Goal: Task Accomplishment & Management: Manage account settings

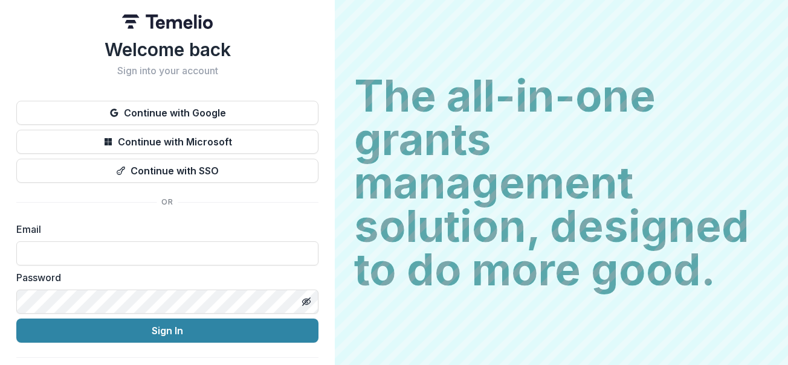
type input "**********"
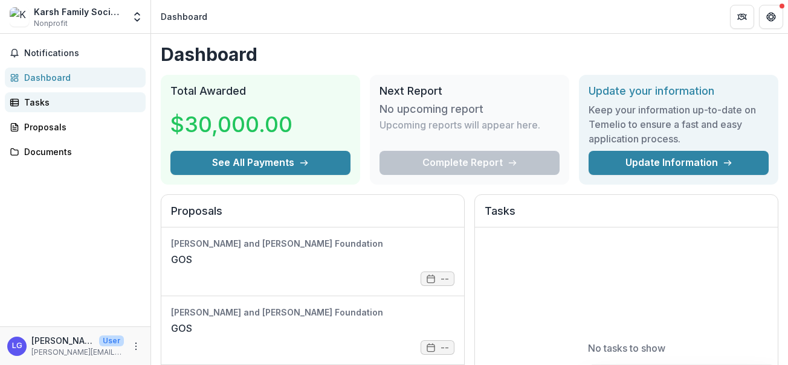
click at [49, 109] on link "Tasks" at bounding box center [75, 102] width 141 height 20
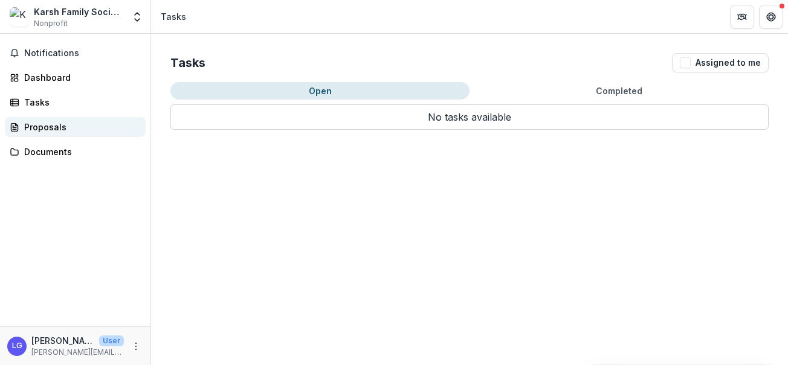
click at [47, 124] on div "Proposals" at bounding box center [80, 127] width 112 height 13
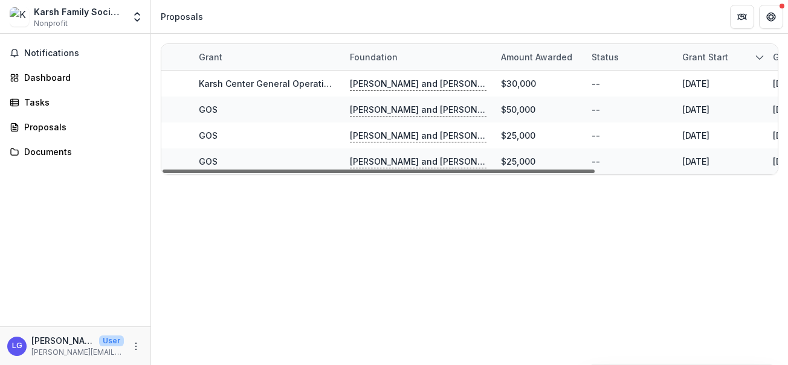
drag, startPoint x: 281, startPoint y: 173, endPoint x: 203, endPoint y: 165, distance: 78.8
click at [203, 170] on div at bounding box center [378, 172] width 432 height 4
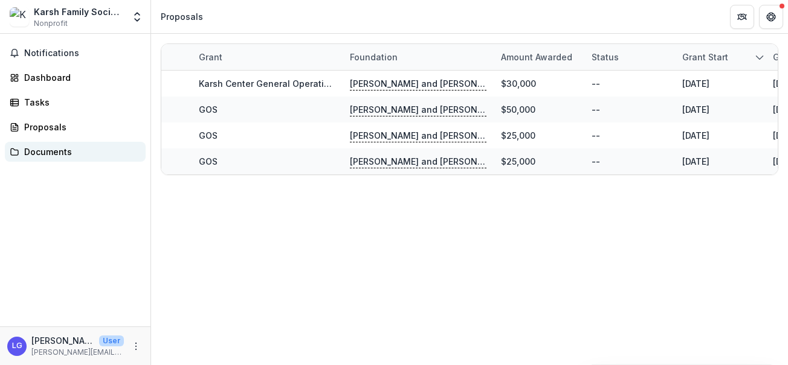
click at [54, 144] on link "Documents" at bounding box center [75, 152] width 141 height 20
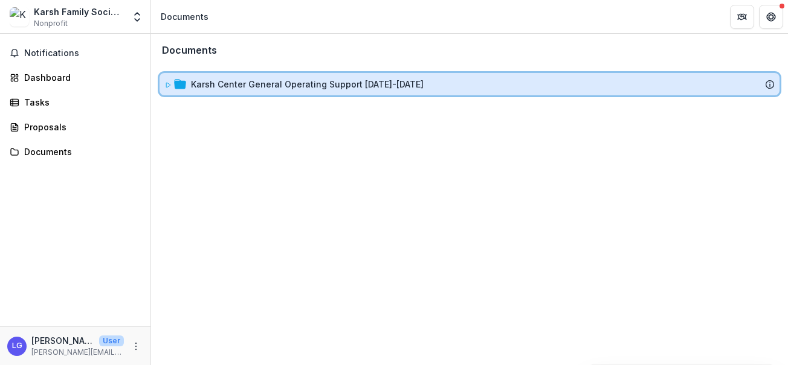
click at [166, 85] on icon at bounding box center [168, 85] width 4 height 5
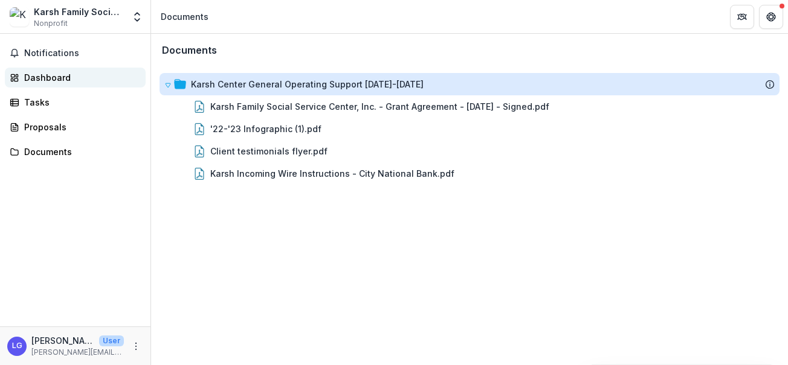
click at [38, 75] on div "Dashboard" at bounding box center [80, 77] width 112 height 13
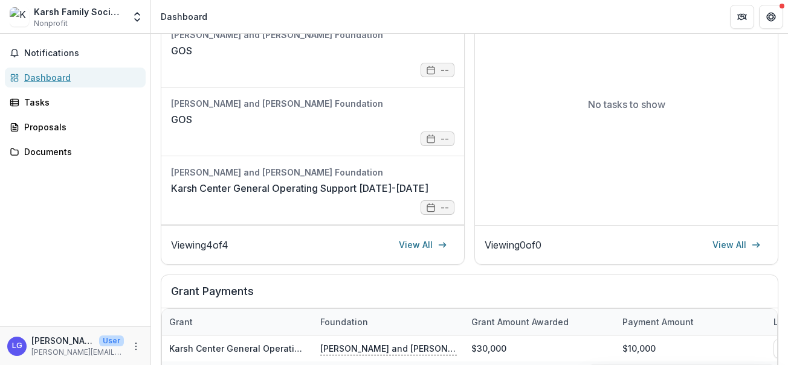
scroll to position [473, 0]
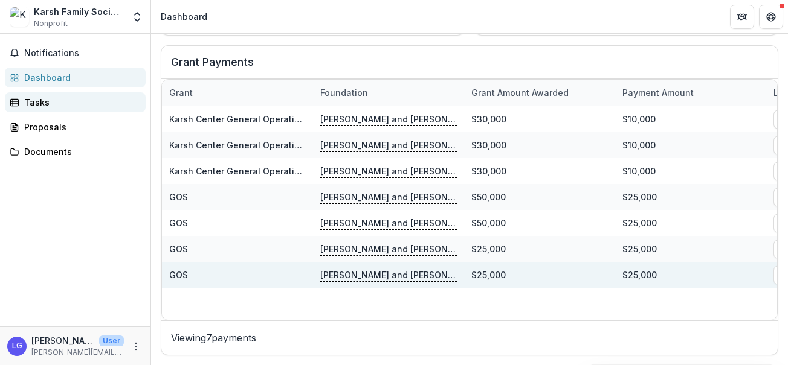
click at [36, 104] on div "Tasks" at bounding box center [80, 102] width 112 height 13
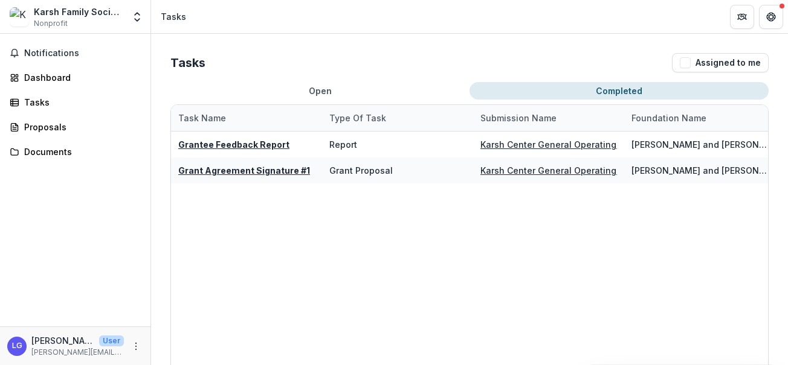
click at [597, 88] on button "Completed" at bounding box center [618, 91] width 299 height 18
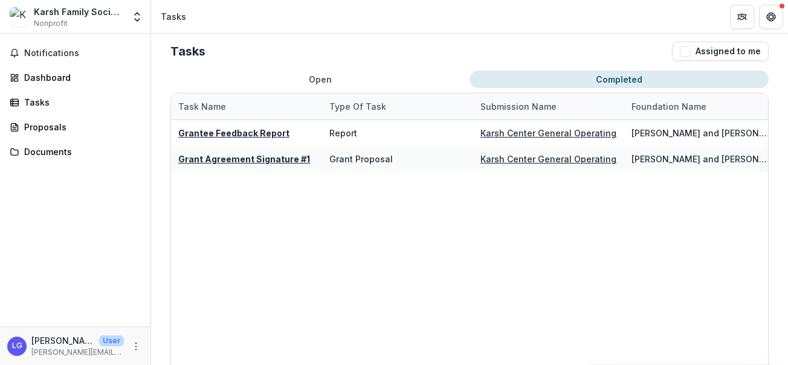
scroll to position [26, 0]
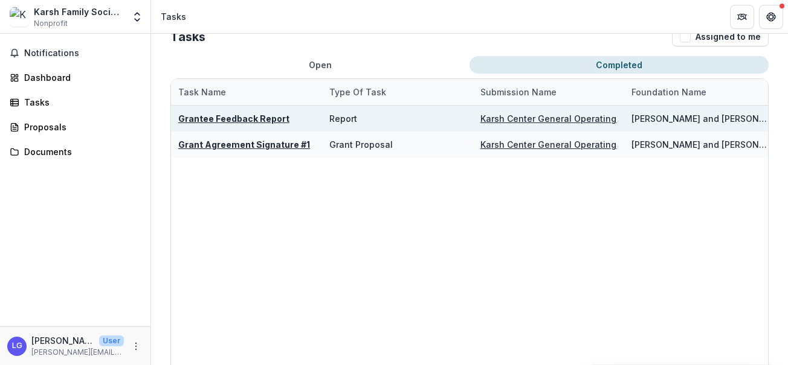
click at [233, 121] on u "Grantee Feedback Report" at bounding box center [233, 119] width 111 height 10
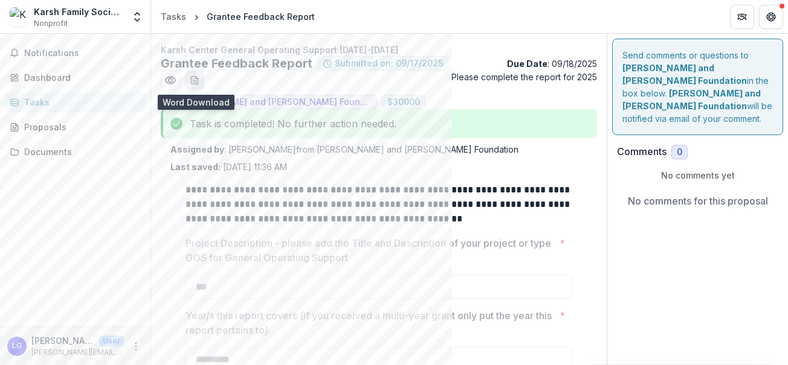
click at [191, 77] on icon "download-word-button" at bounding box center [194, 81] width 7 height 8
